Goal: Transaction & Acquisition: Purchase product/service

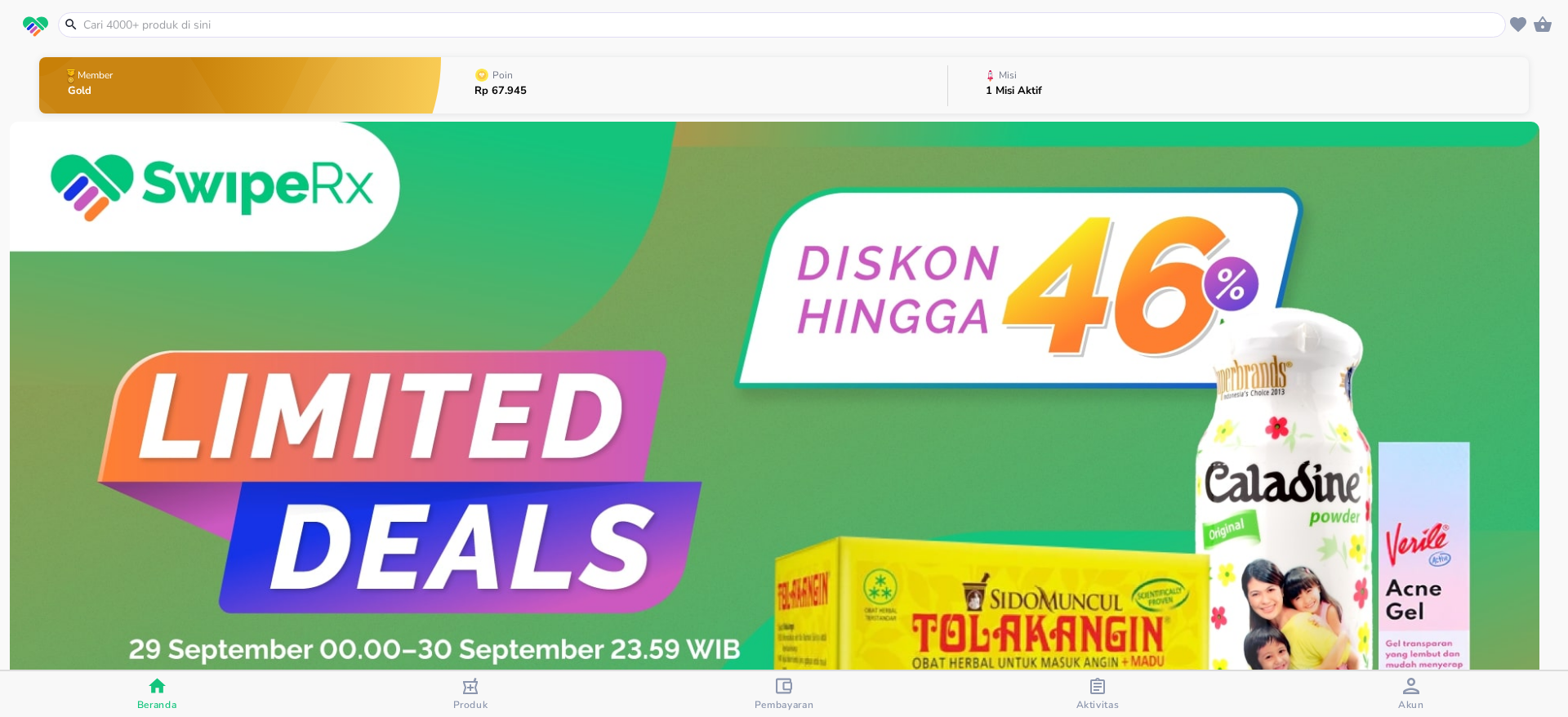
click at [327, 22] on input "text" at bounding box center [792, 24] width 1421 height 17
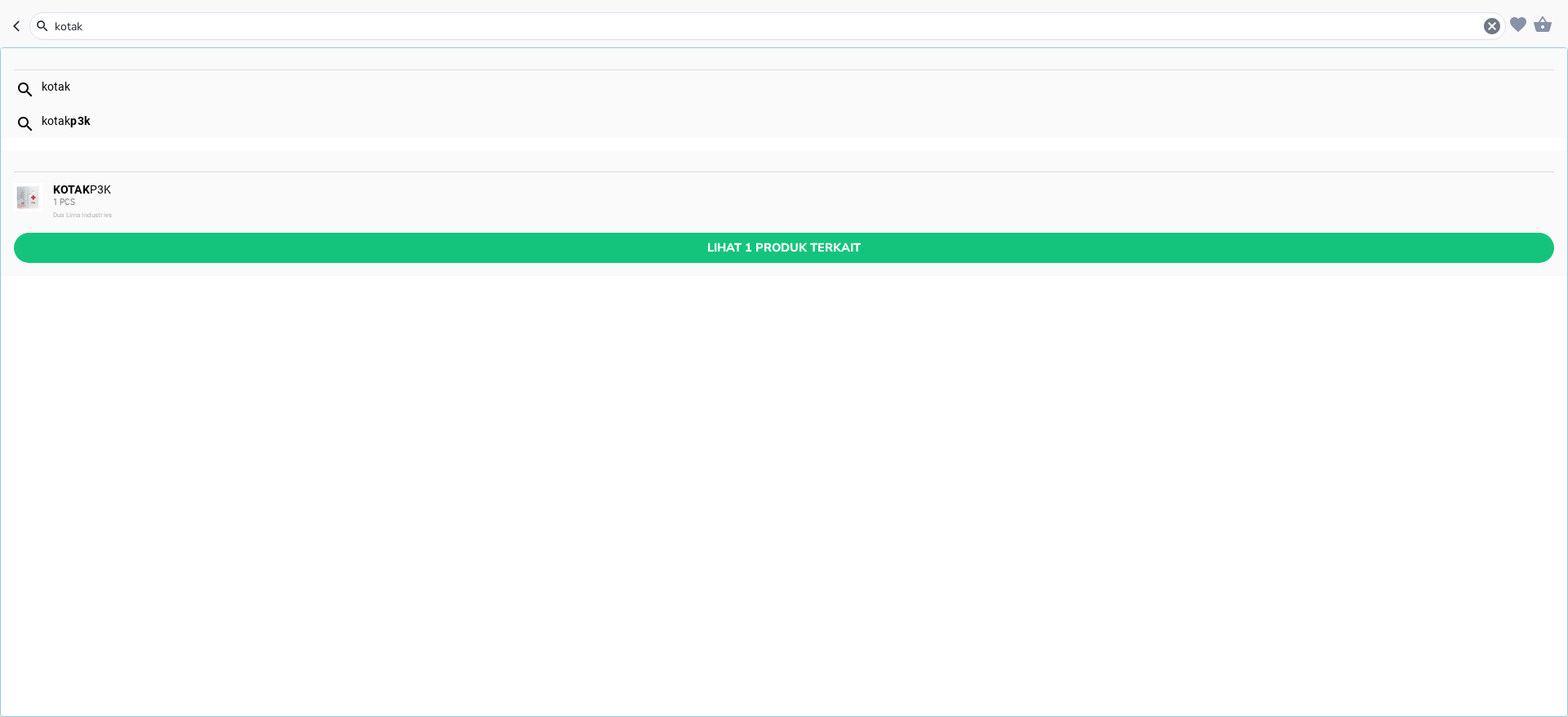
type input "kotak"
click at [163, 204] on div "1 PCS" at bounding box center [803, 203] width 1499 height 13
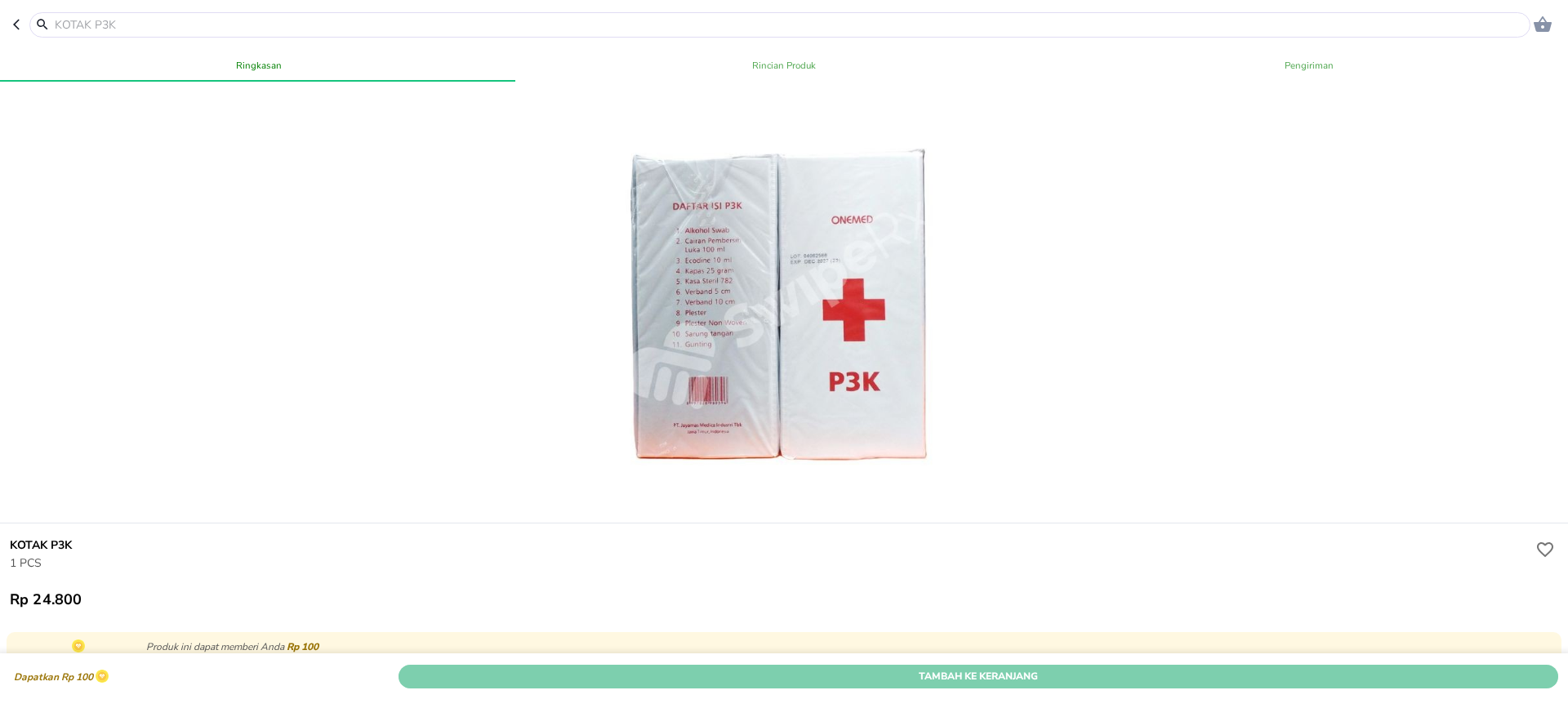
click at [1040, 667] on span "Tambah Ke Keranjang" at bounding box center [978, 676] width 1135 height 17
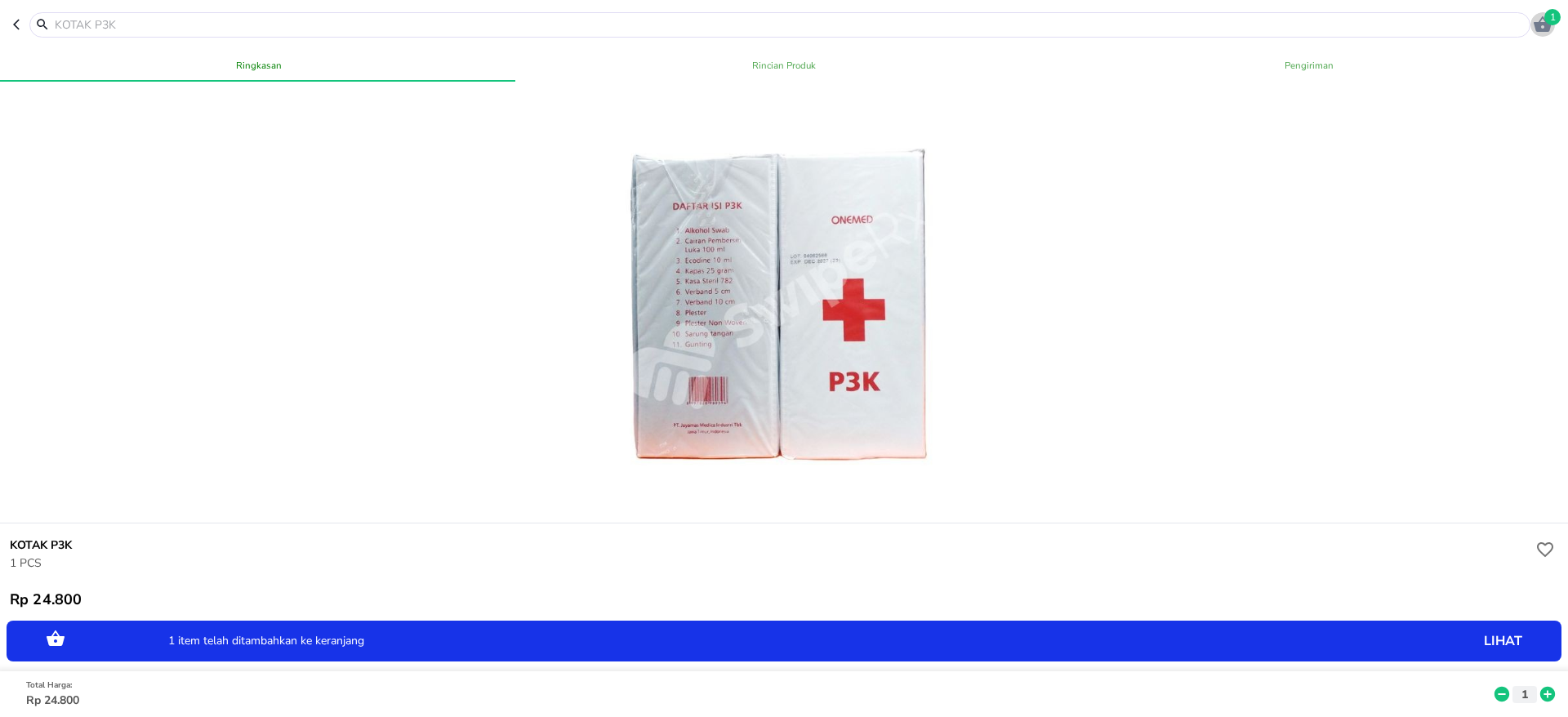
click at [1545, 23] on icon "button" at bounding box center [1543, 23] width 18 height 16
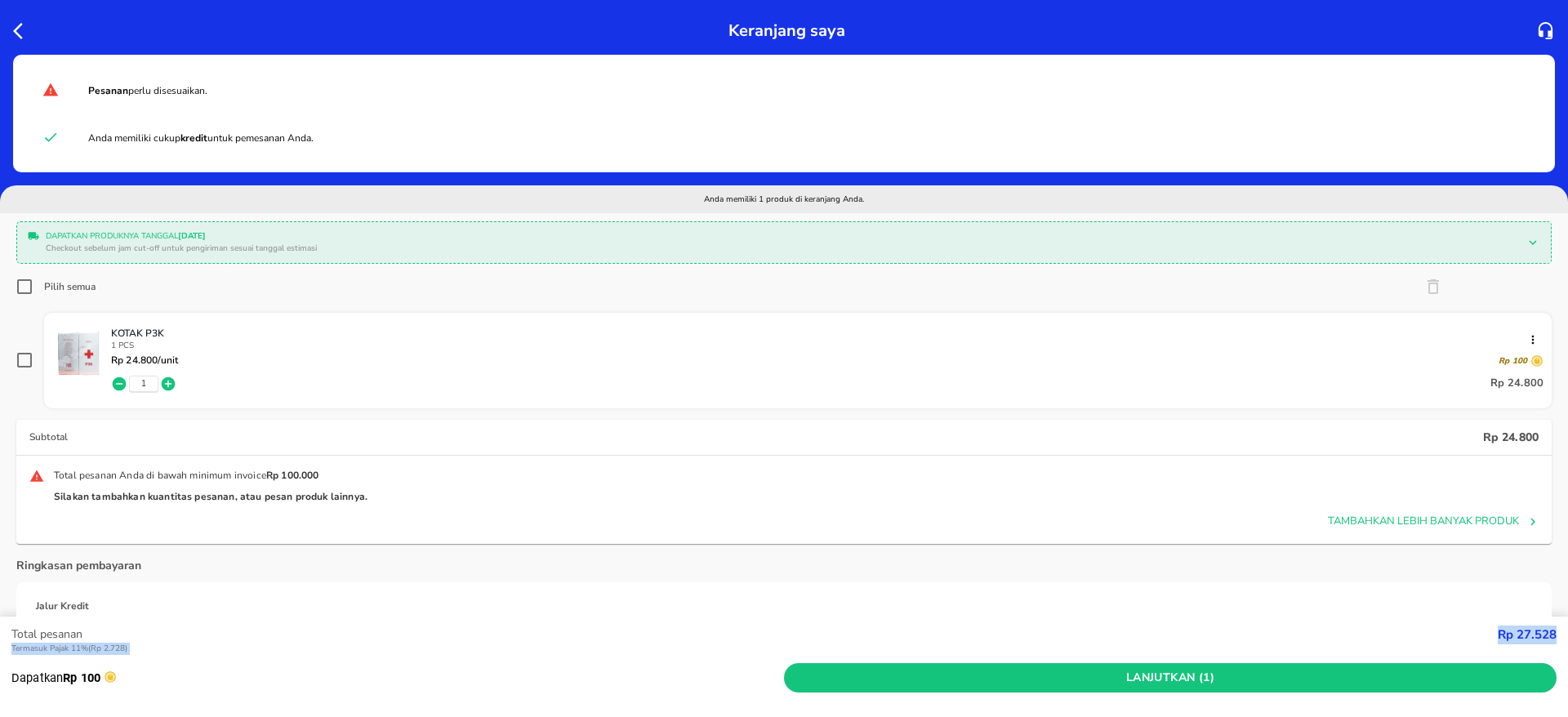
drag, startPoint x: 1495, startPoint y: 638, endPoint x: 1567, endPoint y: 633, distance: 72.2
click at [1567, 633] on div "Total pesanan Termasuk Pajak 11% ( Rp 2.728 ) Rp 27.528 Dapatkan Rp 100 Lanjutk…" at bounding box center [784, 667] width 1568 height 101
copy div "Termasuk Pajak 11% ( Rp 2.728 ) Rp 27.528"
